Goal: Task Accomplishment & Management: Manage account settings

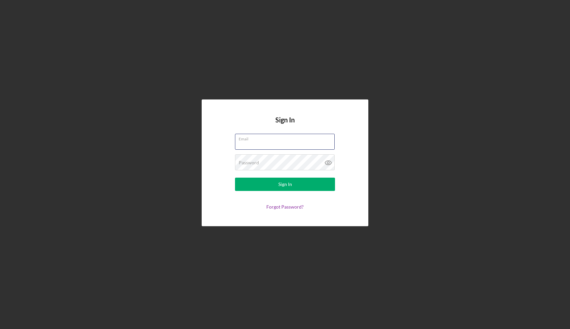
type input "[EMAIL_ADDRESS][DOMAIN_NAME]"
click at [279, 184] on div "Sign In" at bounding box center [285, 184] width 14 height 13
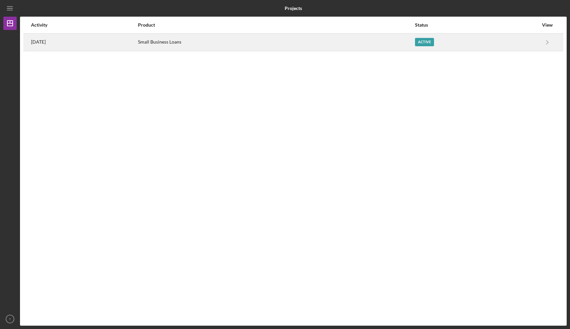
click at [433, 40] on div "Active" at bounding box center [424, 42] width 19 height 8
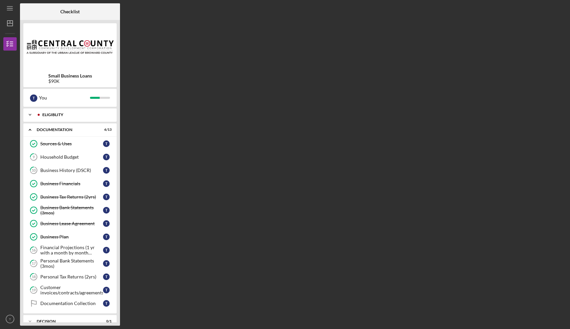
click at [62, 114] on div "Eligiblity" at bounding box center [75, 115] width 66 height 4
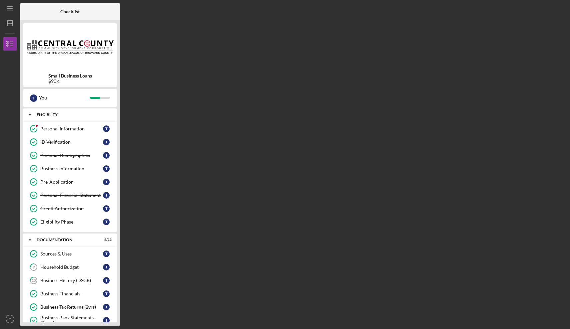
click at [54, 113] on div "Eligiblity" at bounding box center [73, 115] width 72 height 4
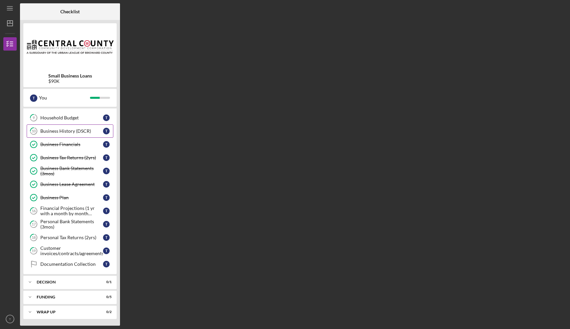
scroll to position [39, 0]
click at [66, 221] on div "Personal Bank Statements (3mos)" at bounding box center [71, 224] width 63 height 11
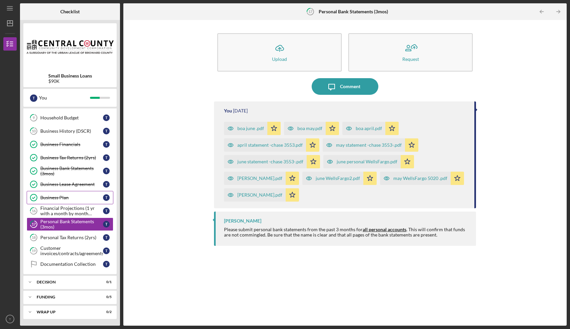
click at [61, 197] on div "Business Plan" at bounding box center [71, 197] width 63 height 5
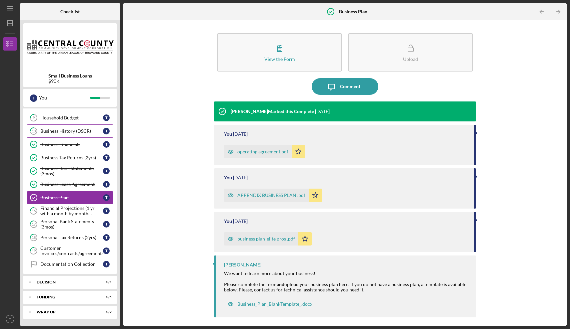
click at [67, 130] on div "Business History (DSCR)" at bounding box center [71, 131] width 63 height 5
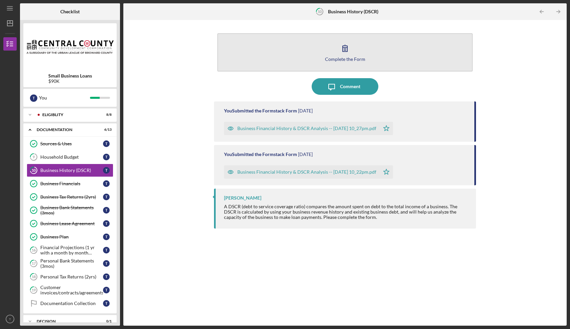
click at [344, 48] on icon "button" at bounding box center [344, 48] width 17 height 17
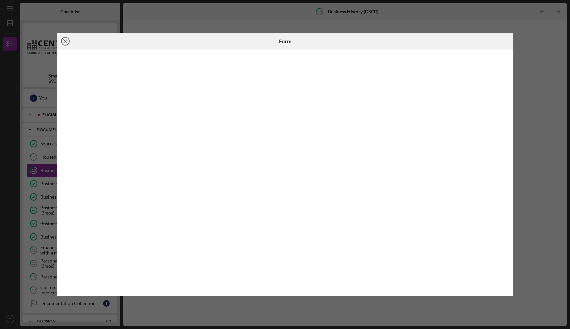
click at [65, 42] on icon "Icon/Close" at bounding box center [65, 41] width 17 height 17
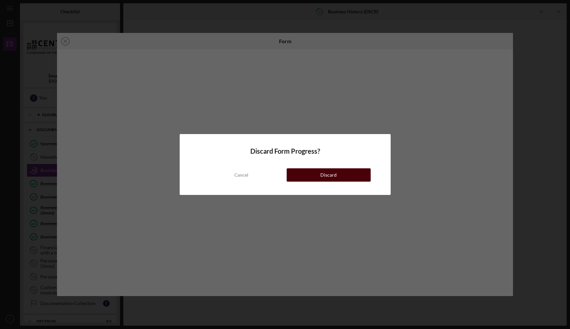
click at [342, 176] on button "Discard" at bounding box center [328, 175] width 84 height 13
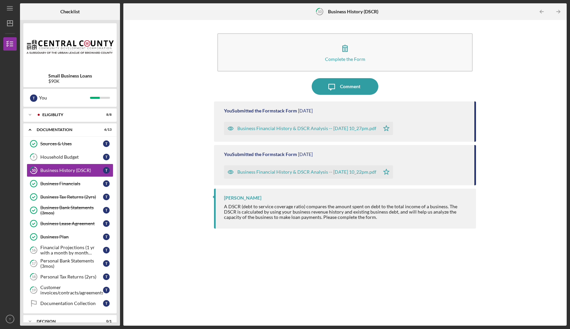
click at [323, 128] on div "Business Financial History & DSCR Analysis -- [DATE] 10_27pm.pdf" at bounding box center [306, 128] width 139 height 5
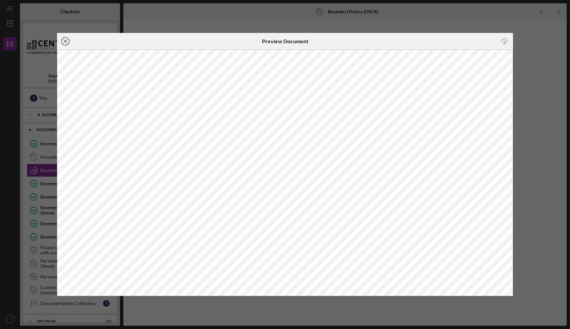
click at [65, 41] on icon "Icon/Close" at bounding box center [65, 41] width 17 height 17
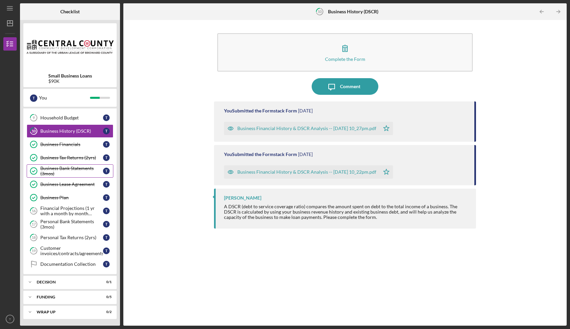
scroll to position [39, 0]
click at [71, 211] on div "Financial Projections (1 yr with a month by month breakdown)" at bounding box center [71, 211] width 63 height 11
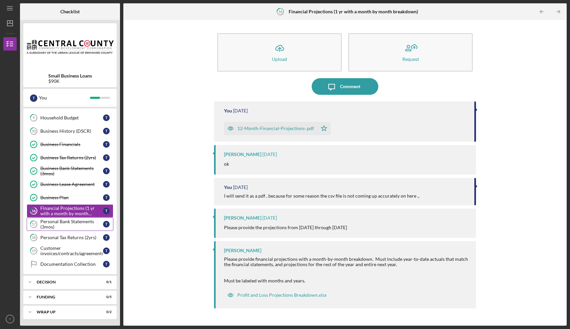
click at [52, 225] on div "Personal Bank Statements (3mos)" at bounding box center [71, 224] width 63 height 11
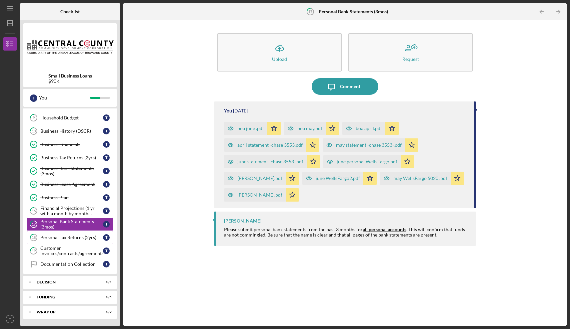
click at [50, 239] on div "Personal Tax Returns (2yrs)" at bounding box center [71, 237] width 63 height 5
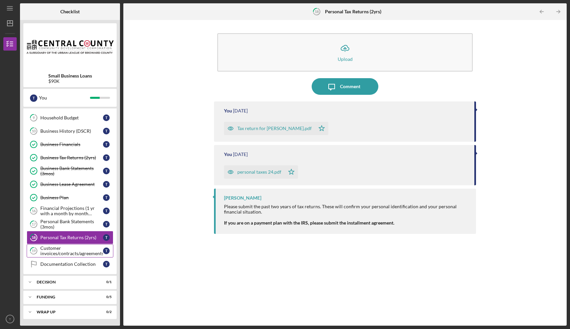
click at [51, 252] on div "Customer invoices/contracts/agreements" at bounding box center [71, 251] width 63 height 11
